Goal: Find specific page/section: Find specific page/section

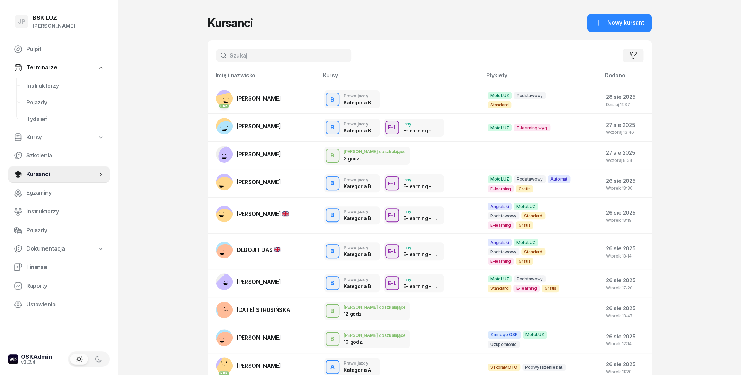
click at [250, 53] on input "text" at bounding box center [283, 56] width 135 height 14
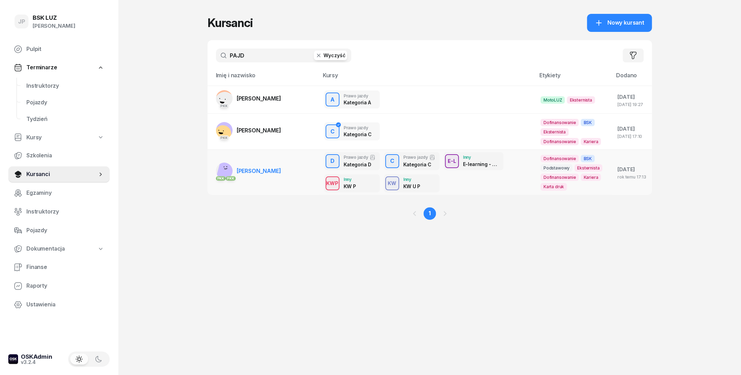
type input "PAJD"
click at [257, 168] on link "PKK PKK [PERSON_NAME]" at bounding box center [248, 171] width 65 height 17
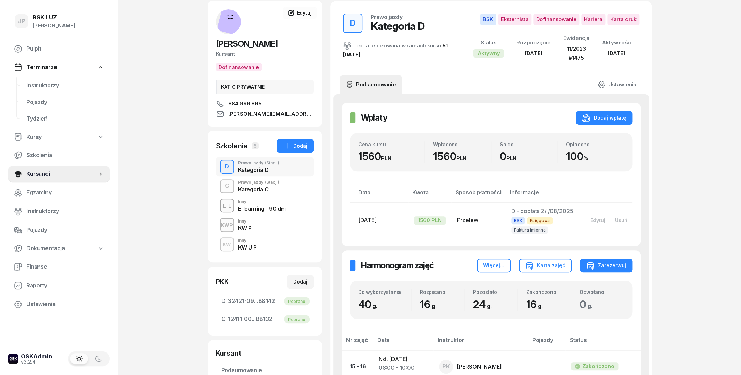
scroll to position [37, 0]
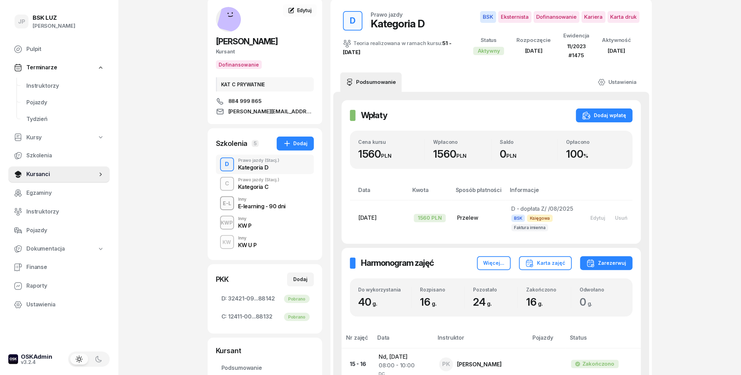
click at [243, 182] on div "Prawo jazdy (Stacj.)" at bounding box center [258, 180] width 41 height 4
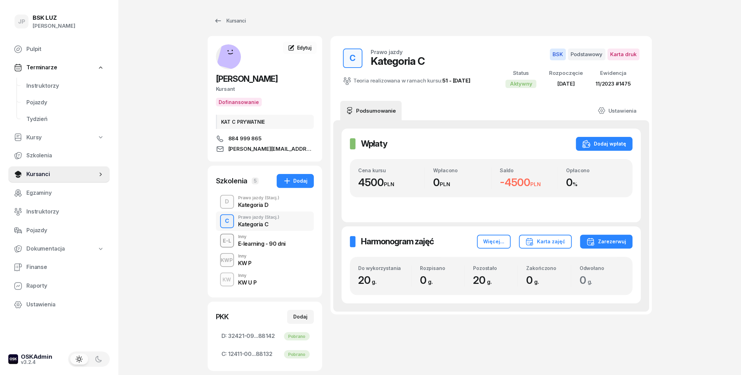
click at [269, 204] on div "Kategoria D" at bounding box center [258, 205] width 41 height 6
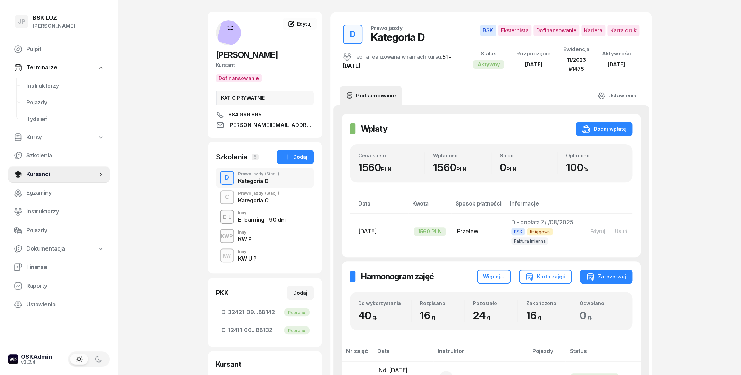
scroll to position [37, 0]
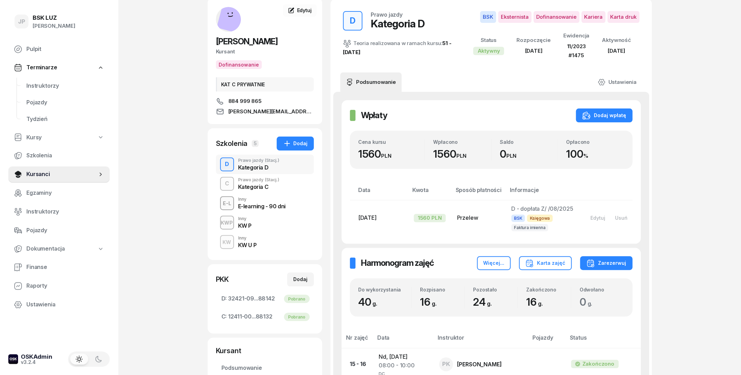
click at [237, 183] on div "C Prawo jazdy (Stacj.) Kategoria C" at bounding box center [265, 183] width 98 height 19
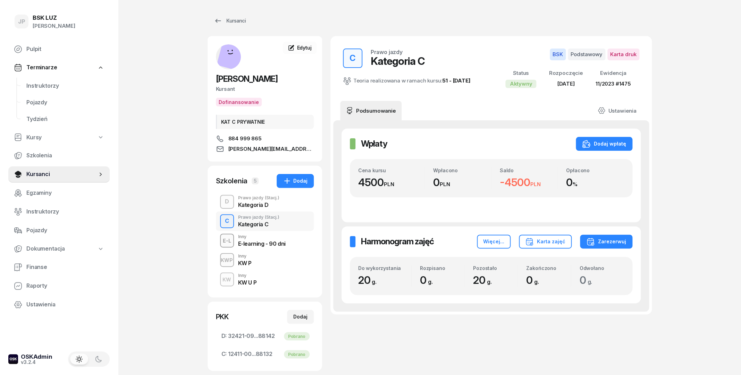
click at [349, 344] on div "C Prawo jazdy Kategoria C Teoria realizowana w ramach kursu: 51 - [DATE] BSK Po…" at bounding box center [490, 256] width 321 height 441
click at [238, 205] on div "Kategoria D" at bounding box center [258, 205] width 41 height 6
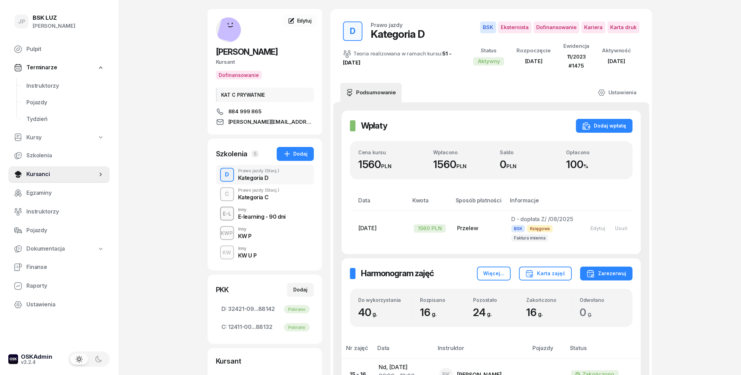
scroll to position [37, 0]
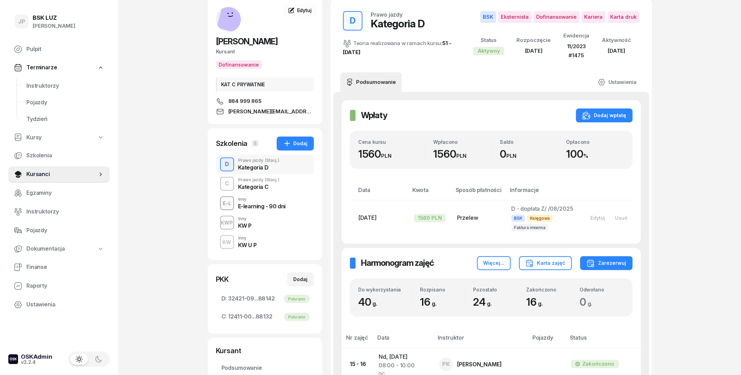
click at [249, 182] on div "Prawo jazdy (Stacj.)" at bounding box center [258, 180] width 41 height 4
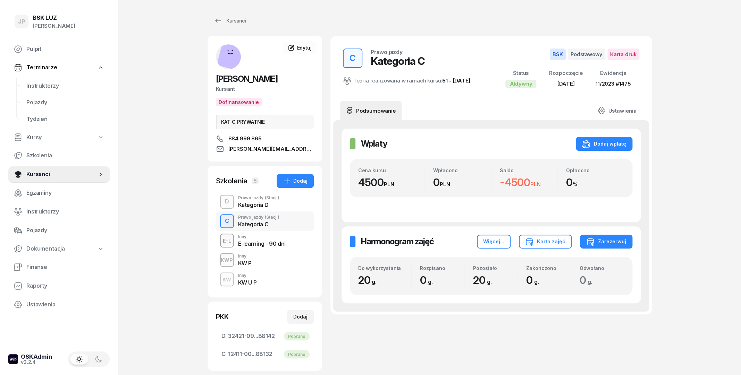
click at [245, 206] on div "Kategoria D" at bounding box center [258, 205] width 41 height 6
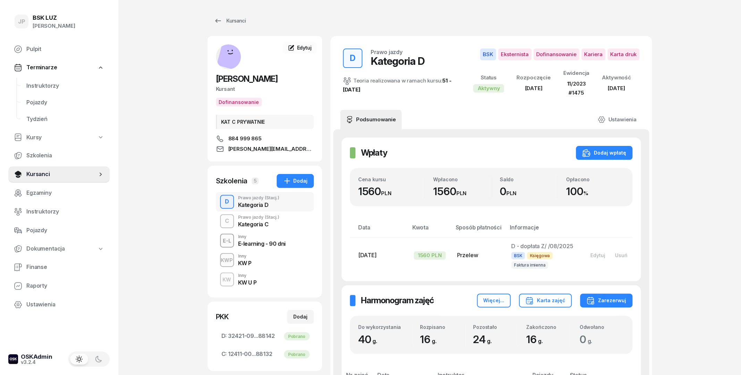
click at [241, 223] on div "Kategoria C" at bounding box center [258, 225] width 41 height 6
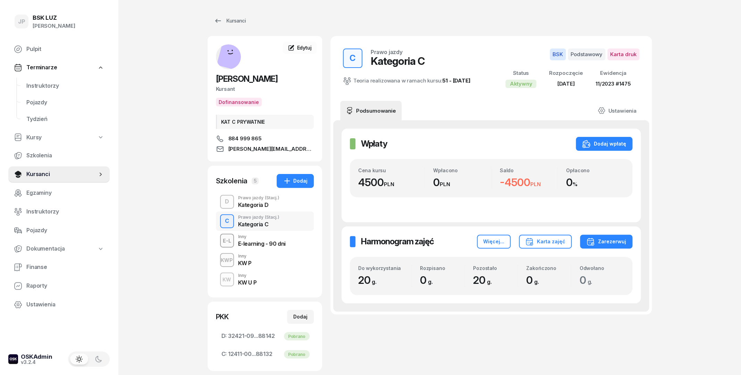
click at [241, 200] on div "Prawo jazdy (Stacj.)" at bounding box center [258, 198] width 41 height 4
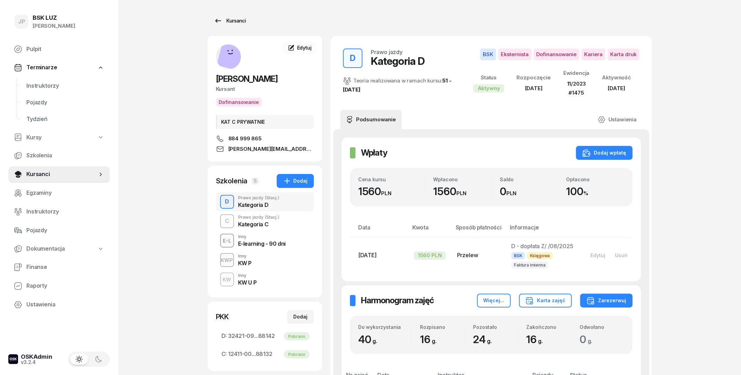
click at [233, 19] on div "Kursanci" at bounding box center [230, 21] width 32 height 8
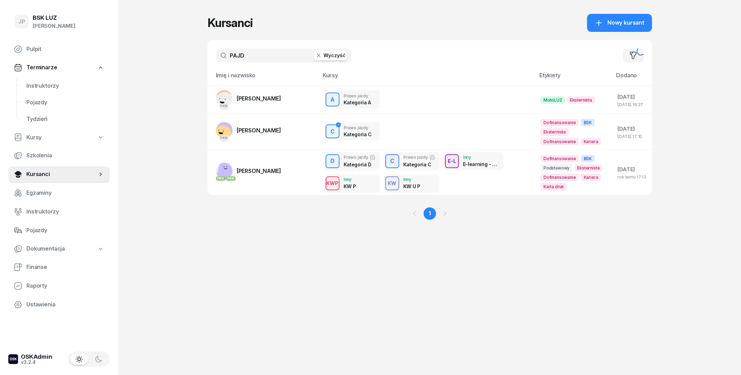
click at [331, 55] on button "Wyczyść" at bounding box center [330, 56] width 33 height 10
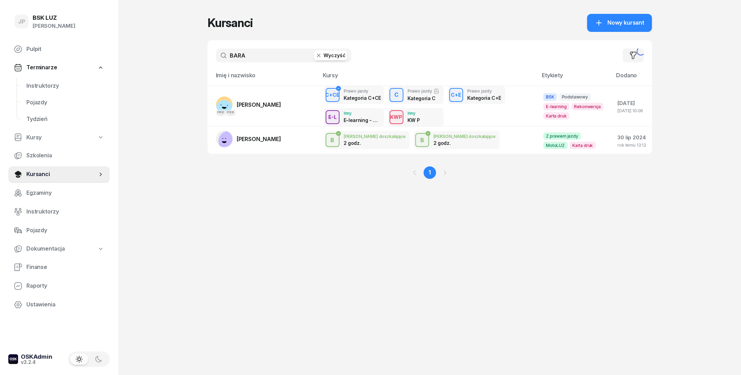
type input "BARAN"
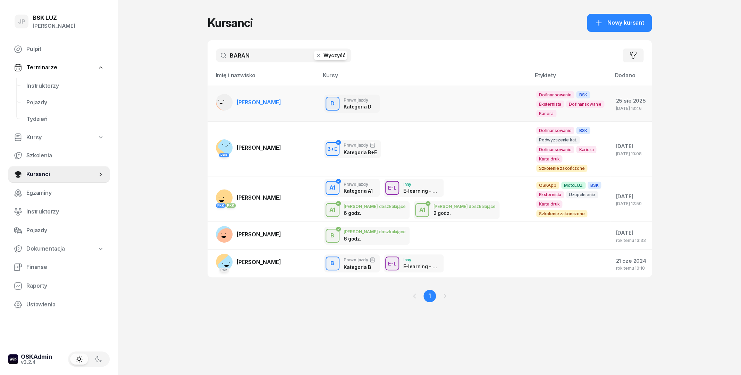
click at [259, 108] on link "[PERSON_NAME]" at bounding box center [248, 102] width 65 height 17
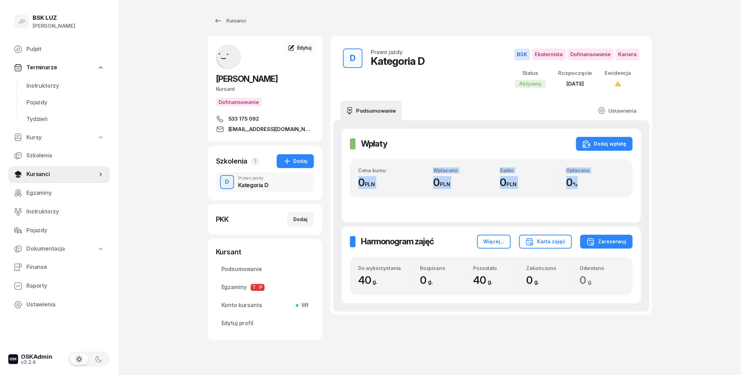
drag, startPoint x: 356, startPoint y: 183, endPoint x: 583, endPoint y: 185, distance: 226.9
click at [583, 185] on div "Cena kursu 0 PLN Wpłacono 0 PLN Saldo 0 PLN Opłacono 0 %" at bounding box center [491, 178] width 282 height 38
click at [583, 185] on div "0 %" at bounding box center [595, 182] width 58 height 13
